Goal: Task Accomplishment & Management: Manage account settings

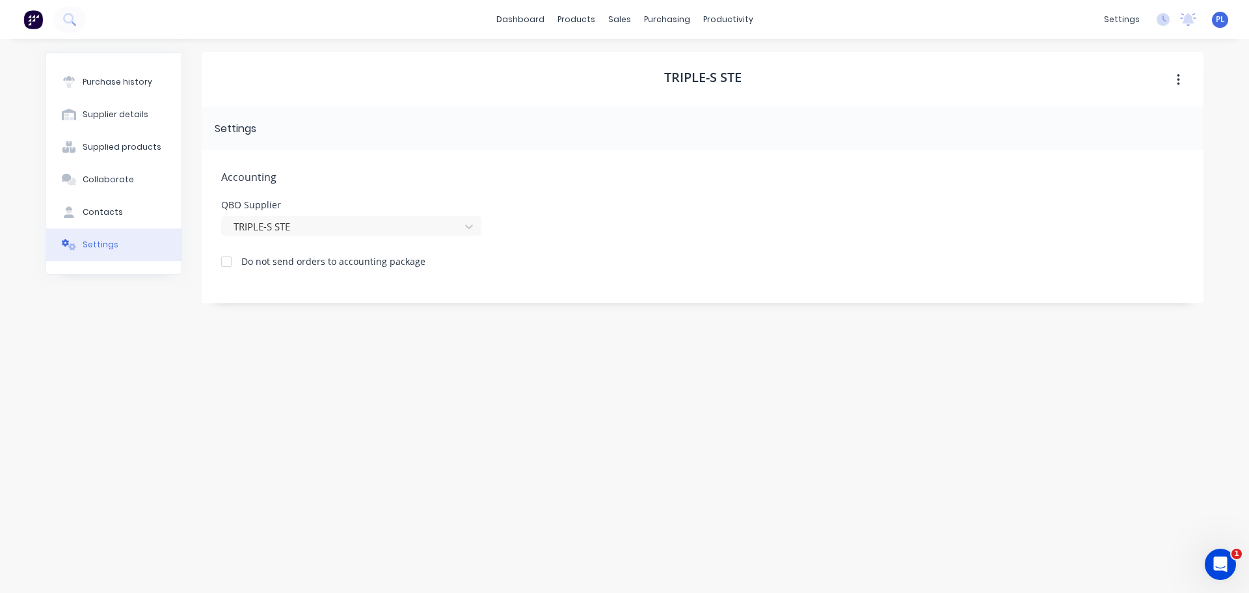
drag, startPoint x: 101, startPoint y: 341, endPoint x: 107, endPoint y: 334, distance: 8.8
click at [101, 341] on div "Purchase history Supplier details Supplied products Collaborate Contacts Settin…" at bounding box center [114, 309] width 137 height 514
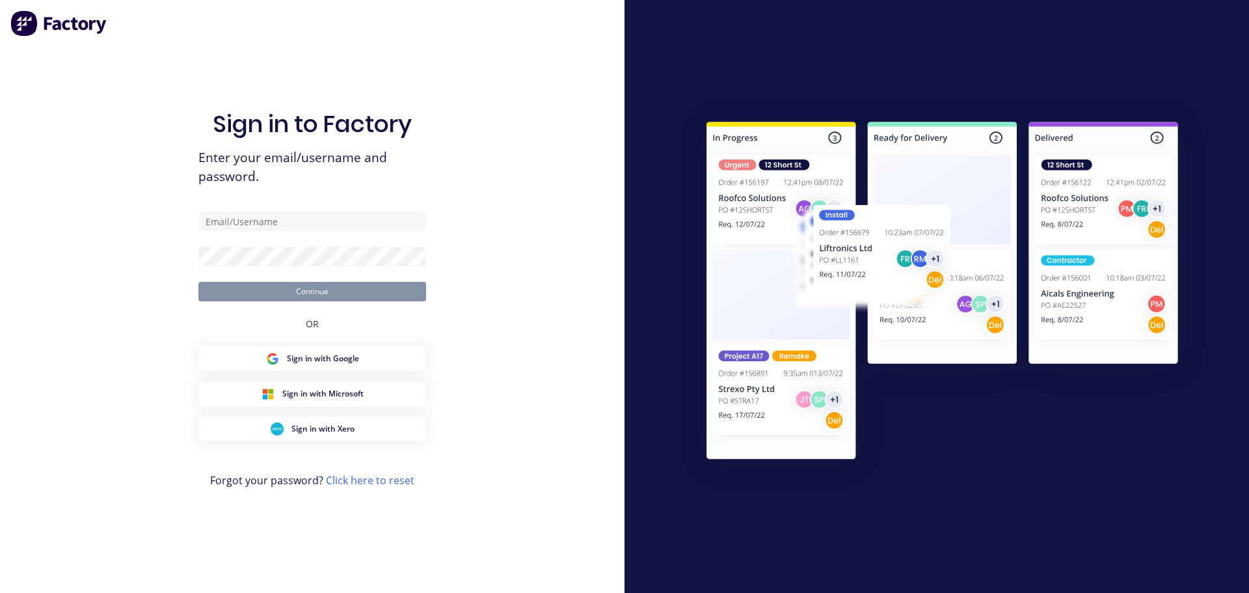
click at [459, 171] on div "Sign in to Factory Enter your email/username and password. Continue OR Sign in …" at bounding box center [312, 296] width 624 height 593
type input "[PERSON_NAME][EMAIL_ADDRESS][DOMAIN_NAME]"
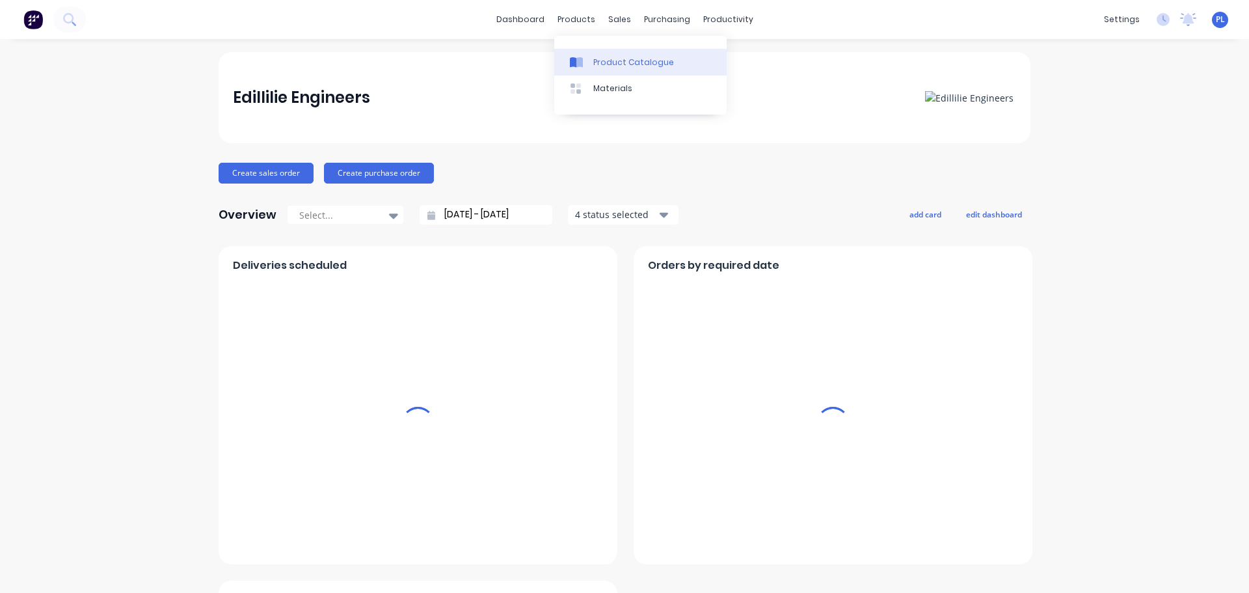
click at [594, 55] on link "Product Catalogue" at bounding box center [640, 62] width 172 height 26
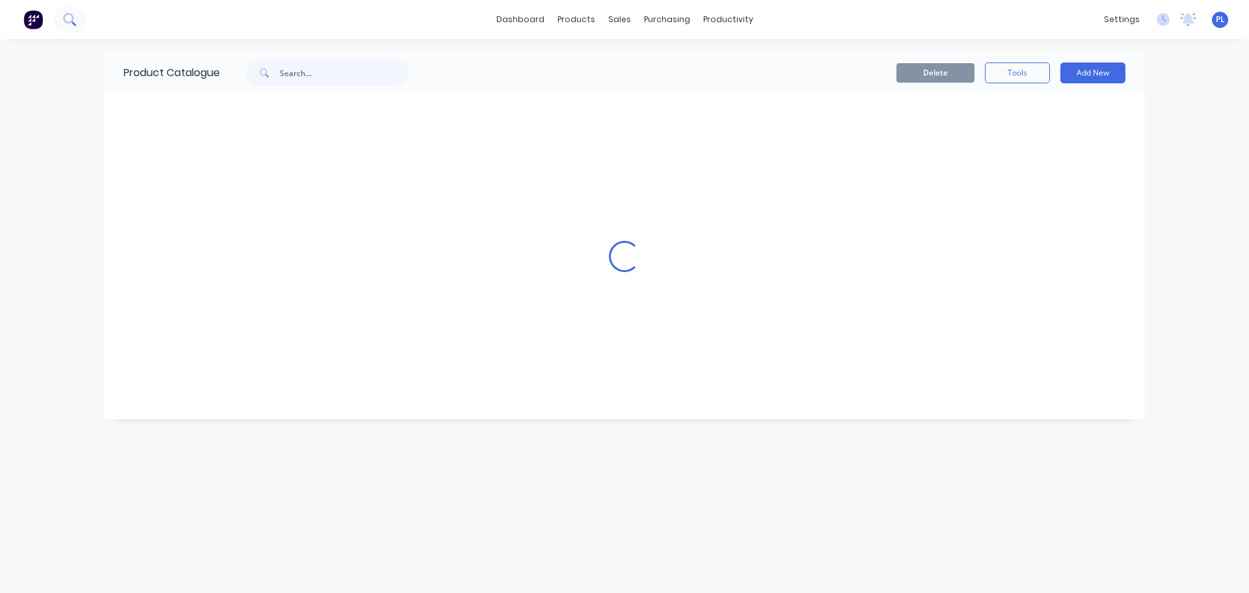
click at [57, 16] on button at bounding box center [69, 20] width 33 height 26
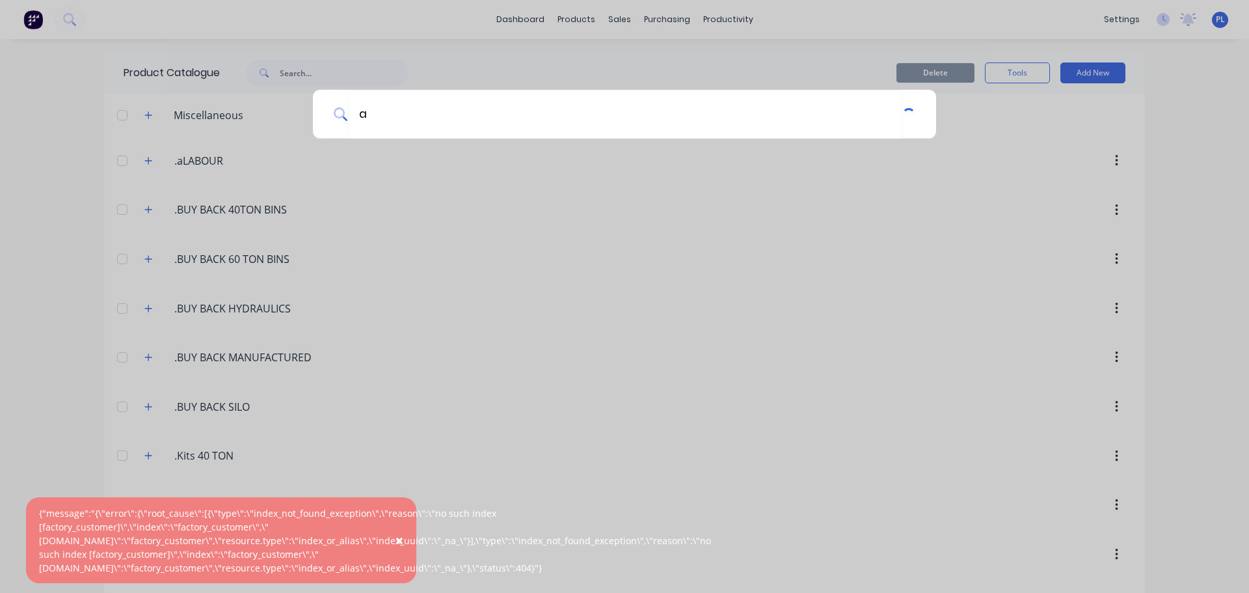
type input "a"
click at [163, 168] on div "a" at bounding box center [624, 296] width 1249 height 593
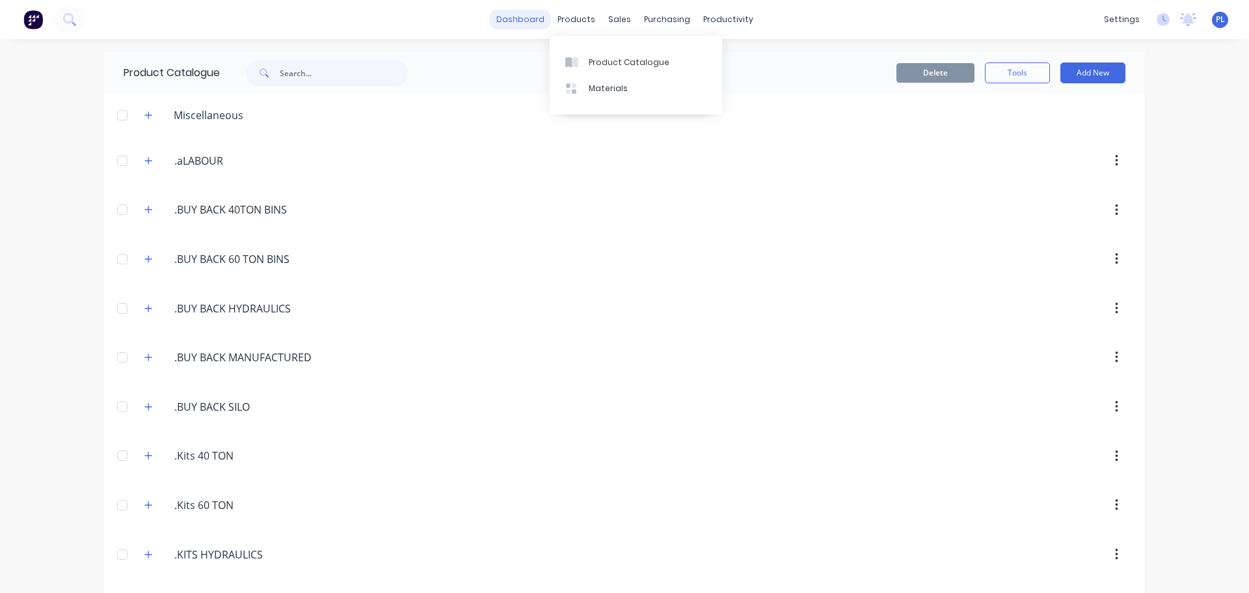
click at [515, 17] on link "dashboard" at bounding box center [520, 20] width 61 height 20
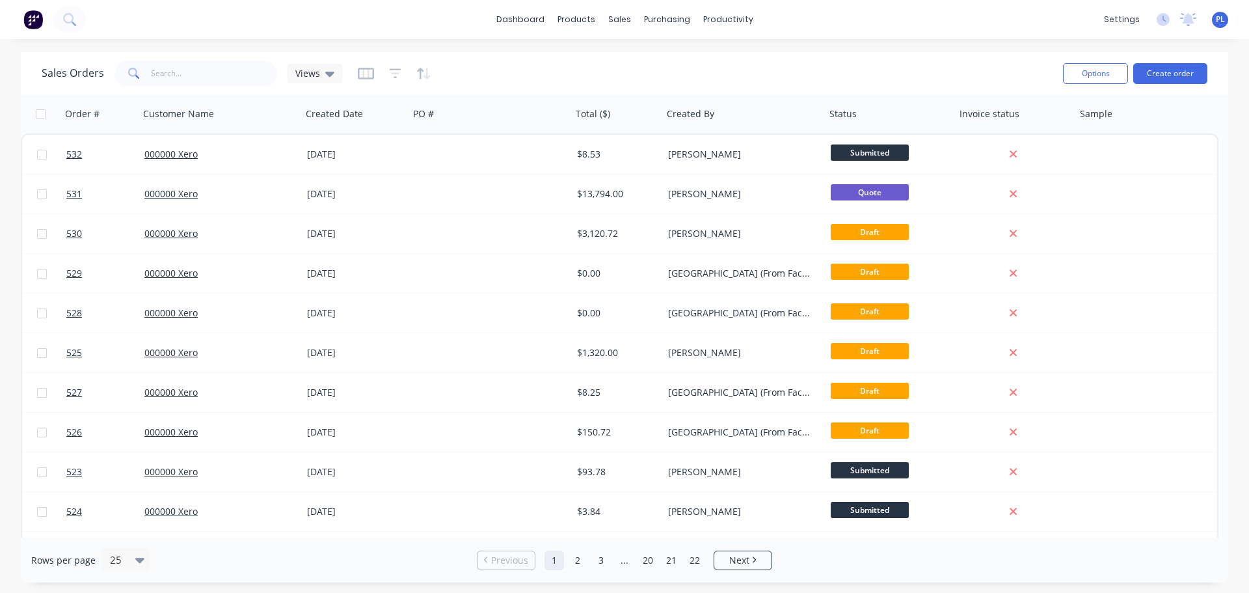
click at [36, 15] on img at bounding box center [33, 20] width 20 height 20
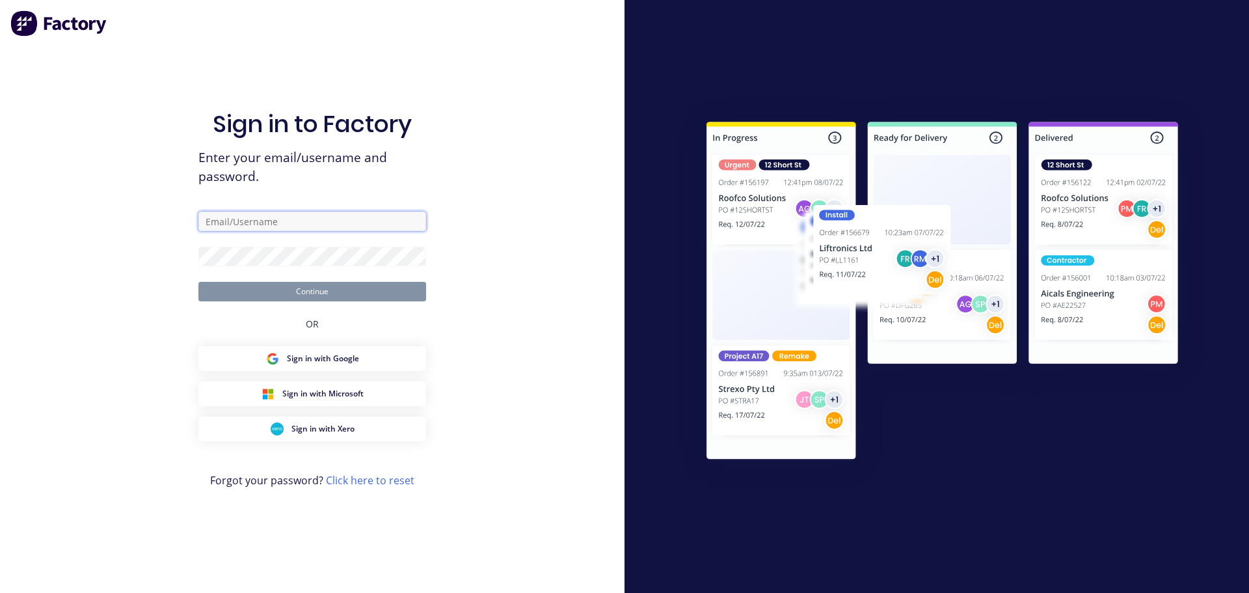
click at [295, 219] on input "text" at bounding box center [312, 221] width 228 height 20
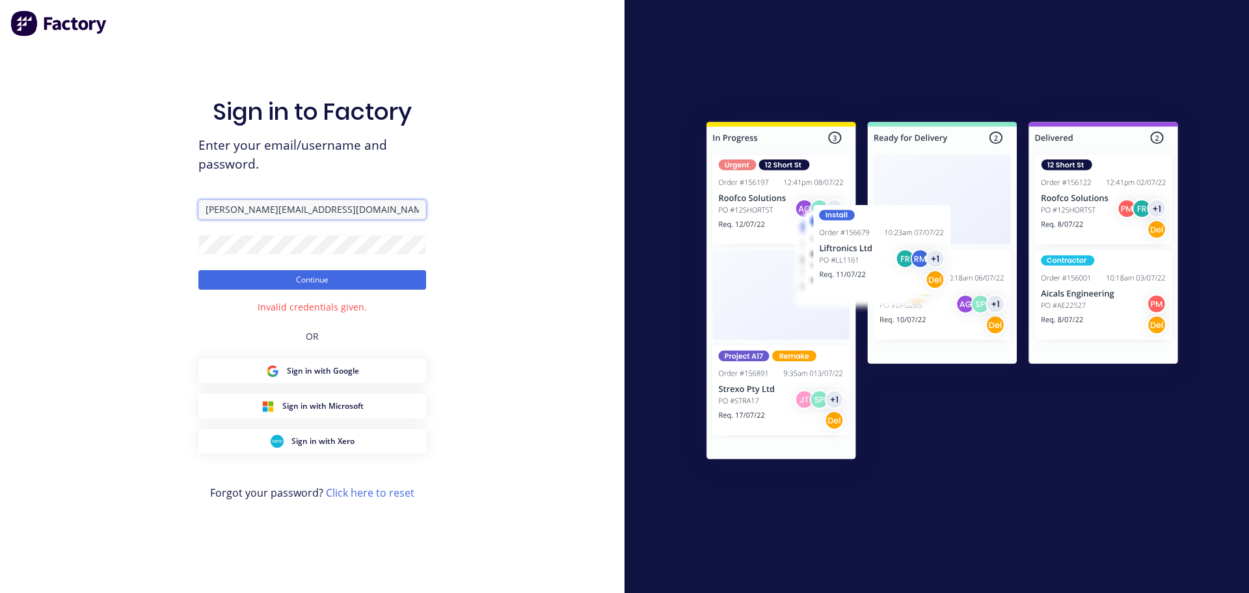
click at [236, 212] on input "peter@factory.app" at bounding box center [312, 210] width 228 height 20
type input "peter@xero.factory.app"
click at [198, 270] on button "Continue" at bounding box center [312, 280] width 228 height 20
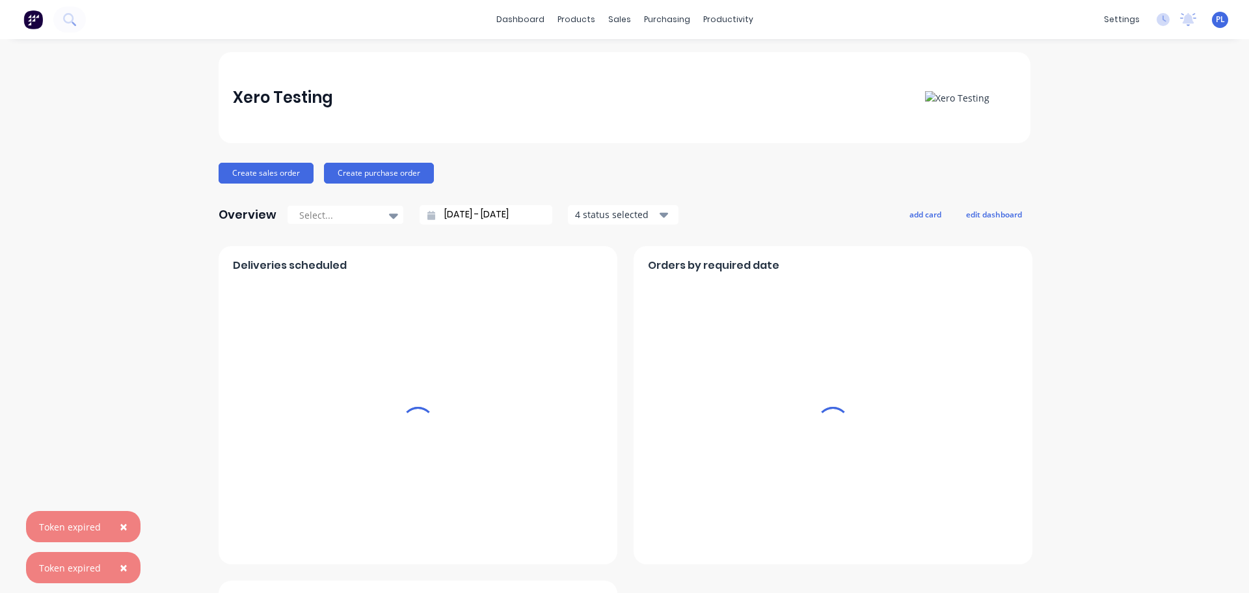
click at [116, 572] on button "×" at bounding box center [124, 567] width 34 height 31
